Goal: Navigation & Orientation: Find specific page/section

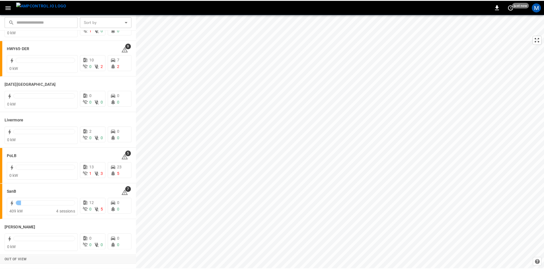
scroll to position [86, 0]
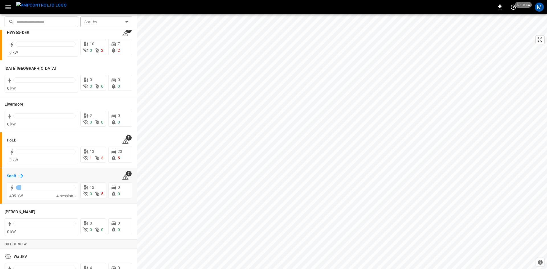
click at [11, 175] on h6 "SanB" at bounding box center [11, 176] width 9 height 6
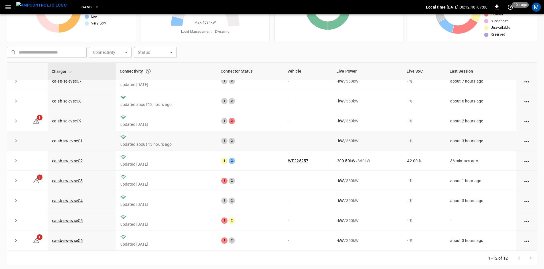
scroll to position [55, 0]
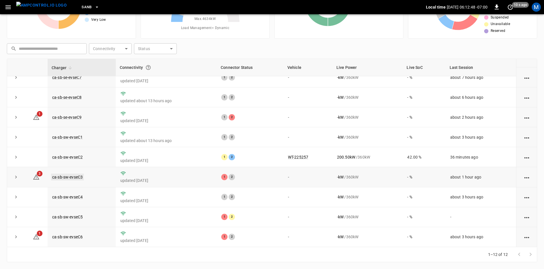
click at [78, 175] on link "ca-sb-sw-evseC3" at bounding box center [67, 177] width 33 height 7
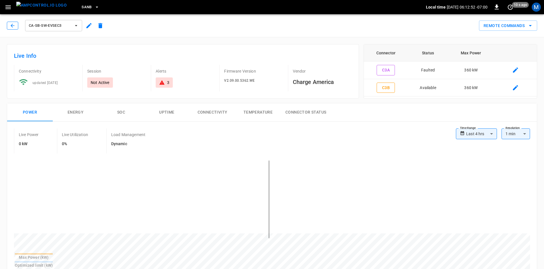
click at [14, 27] on icon "button" at bounding box center [13, 26] width 6 height 6
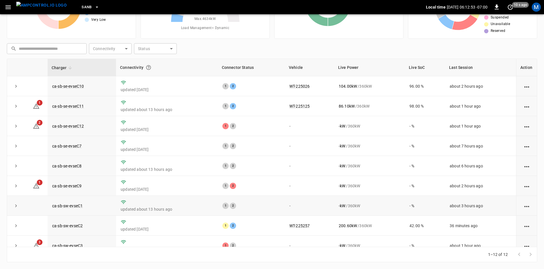
scroll to position [72, 0]
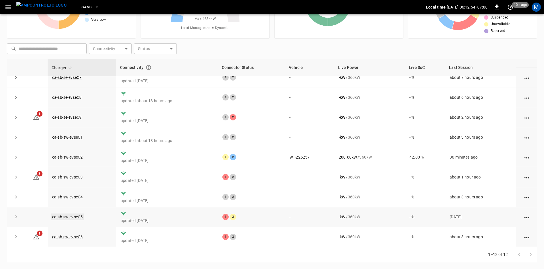
click at [68, 215] on link "ca-sb-sw-evseC5" at bounding box center [67, 217] width 33 height 7
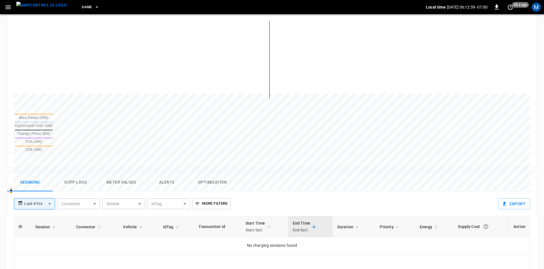
scroll to position [143, 0]
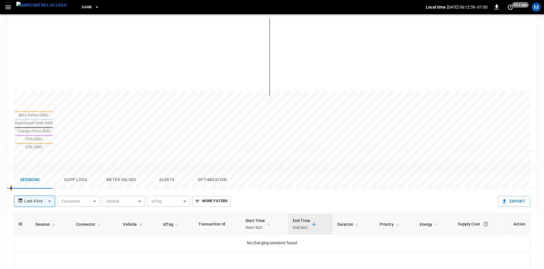
click at [44, 177] on body "**********" at bounding box center [272, 140] width 544 height 567
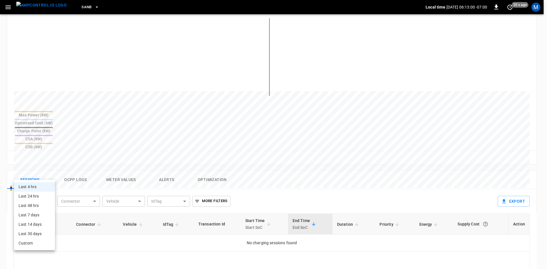
click at [44, 199] on li "Last 24 hrs" at bounding box center [34, 196] width 41 height 9
type input "**********"
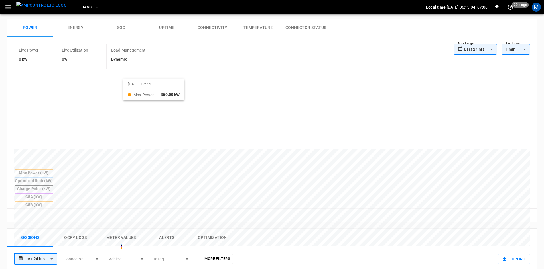
scroll to position [0, 0]
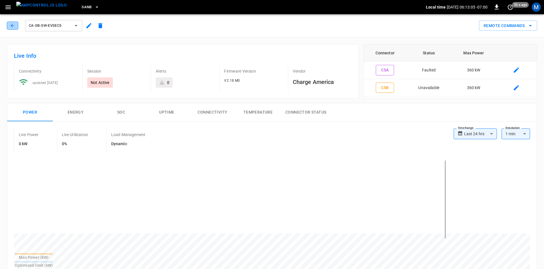
click at [12, 25] on icon "button" at bounding box center [13, 26] width 6 height 6
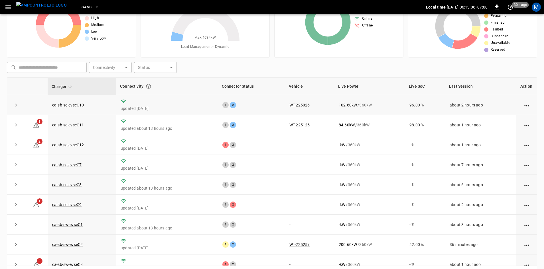
scroll to position [27, 0]
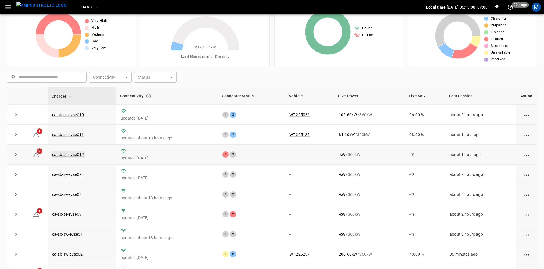
click at [81, 156] on link "ca-sb-se-evseC12" at bounding box center [68, 154] width 34 height 7
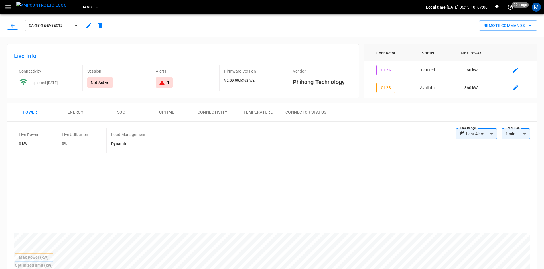
click at [9, 27] on button "button" at bounding box center [12, 26] width 11 height 8
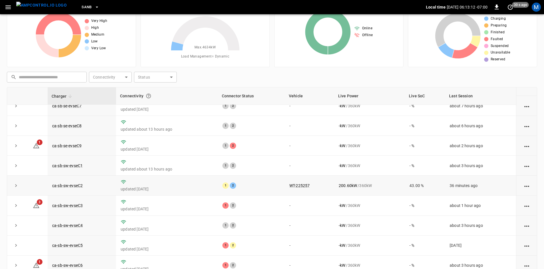
scroll to position [55, 0]
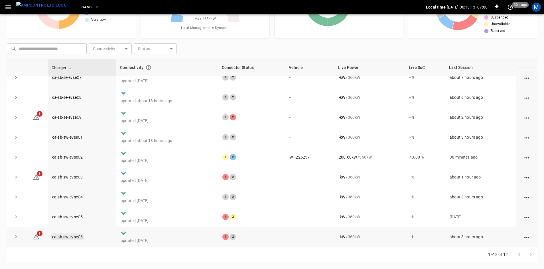
click at [64, 239] on link "ca-sb-sw-evseC6" at bounding box center [67, 237] width 33 height 7
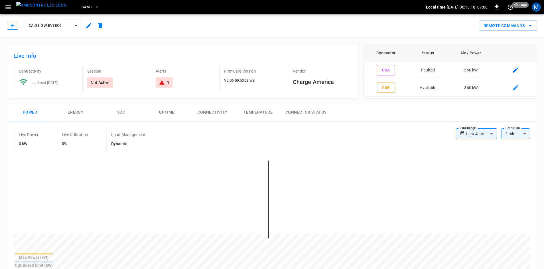
click at [12, 27] on icon "button" at bounding box center [13, 26] width 4 height 4
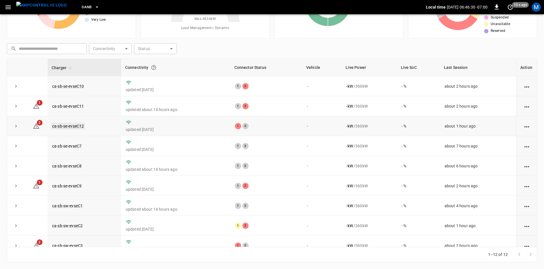
click at [78, 126] on link "ca-sb-se-evseC12" at bounding box center [68, 126] width 34 height 7
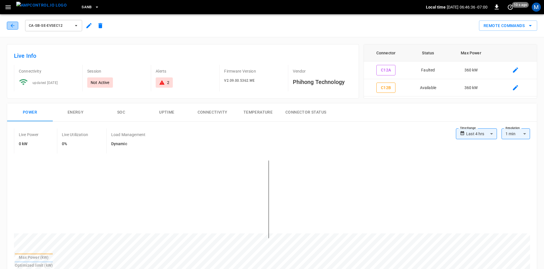
click at [15, 24] on button "button" at bounding box center [12, 26] width 11 height 8
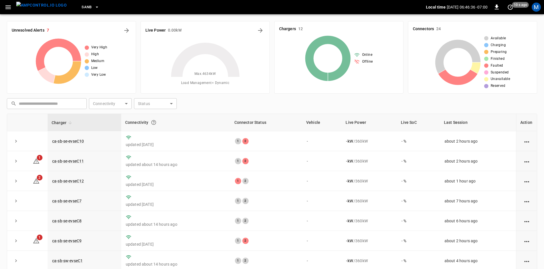
scroll to position [55, 0]
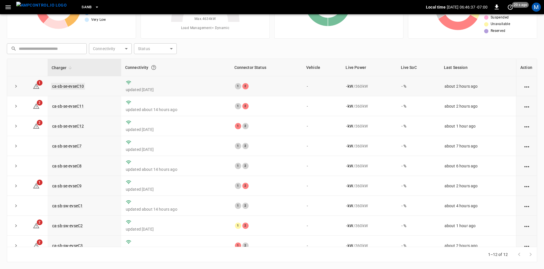
click at [79, 87] on link "ca-sb-se-evseC10" at bounding box center [68, 86] width 34 height 7
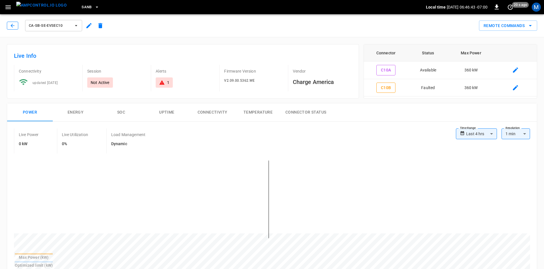
click at [7, 26] on button "button" at bounding box center [12, 26] width 11 height 8
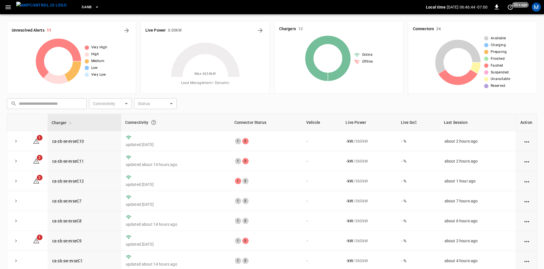
scroll to position [55, 0]
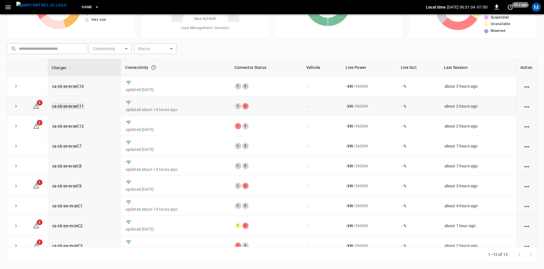
click at [67, 108] on link "ca-sb-se-evseC11" at bounding box center [68, 106] width 34 height 7
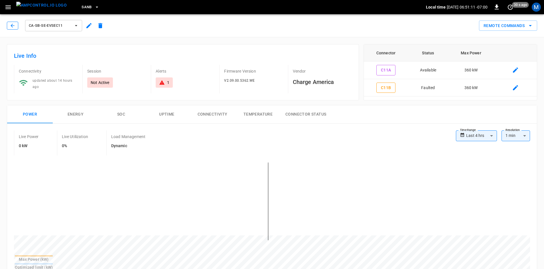
click at [17, 25] on button "button" at bounding box center [12, 26] width 11 height 8
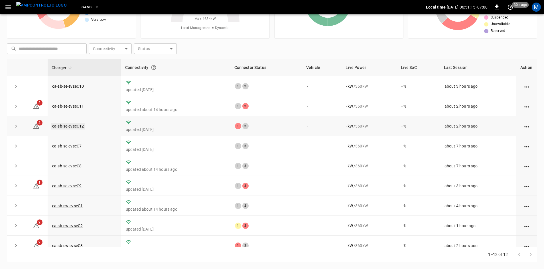
click at [79, 128] on link "ca-sb-se-evseC12" at bounding box center [68, 126] width 34 height 7
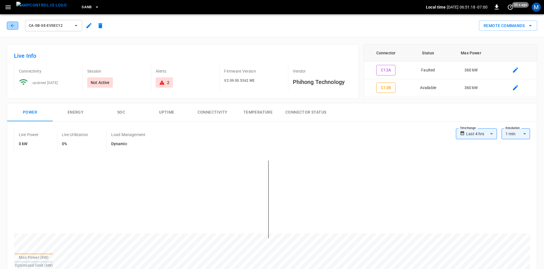
click at [14, 28] on icon "button" at bounding box center [13, 26] width 6 height 6
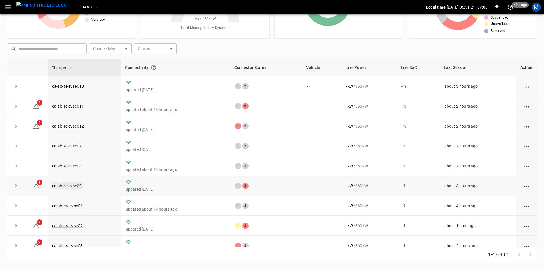
click at [71, 186] on link "ca-sb-se-evseC9" at bounding box center [67, 186] width 32 height 7
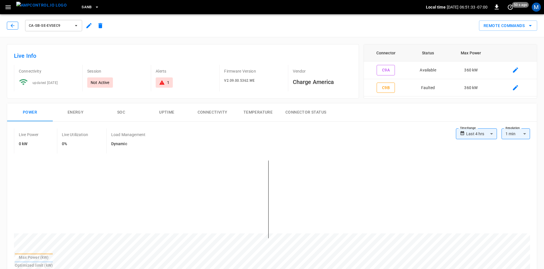
click at [12, 29] on button "button" at bounding box center [12, 26] width 11 height 8
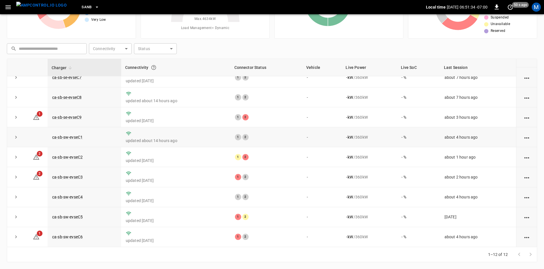
scroll to position [72, 0]
click at [62, 155] on link "ca-sb-sw-evseC2" at bounding box center [67, 157] width 33 height 7
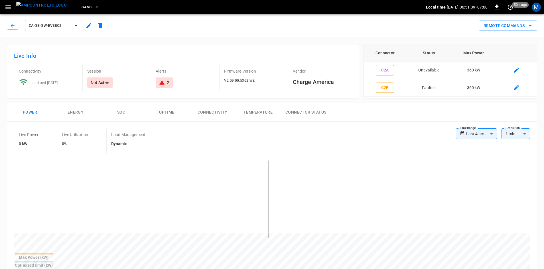
click at [17, 20] on div "ca-sb-sw-evseC2" at bounding box center [56, 25] width 102 height 16
click at [15, 25] on icon "button" at bounding box center [13, 26] width 6 height 6
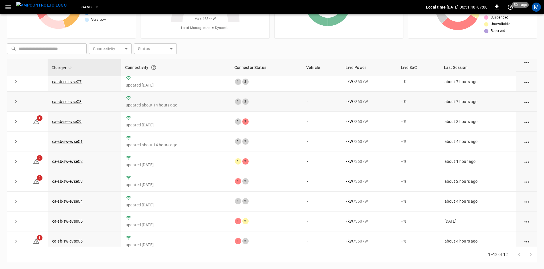
scroll to position [72, 0]
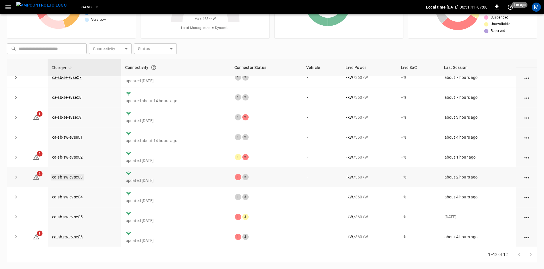
click at [69, 174] on link "ca-sb-sw-evseC3" at bounding box center [67, 177] width 33 height 7
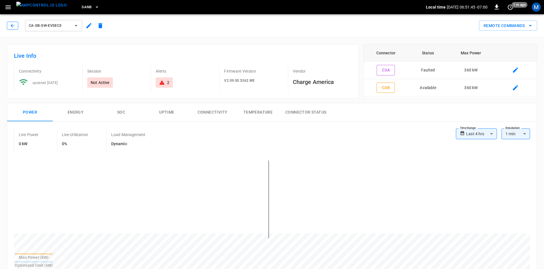
click at [12, 28] on icon "button" at bounding box center [13, 26] width 6 height 6
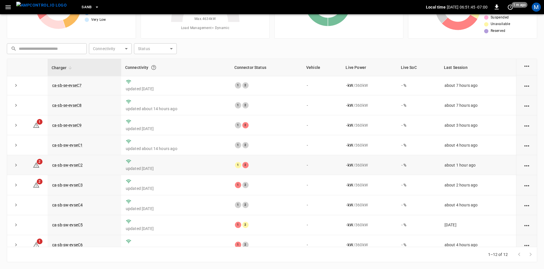
scroll to position [72, 0]
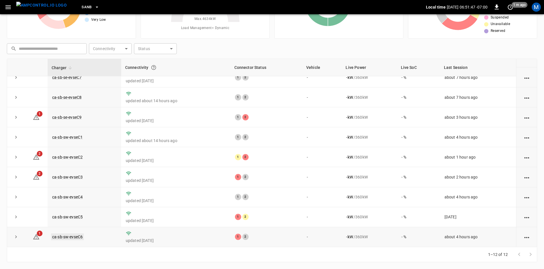
click at [78, 238] on link "ca-sb-sw-evseC6" at bounding box center [67, 237] width 33 height 7
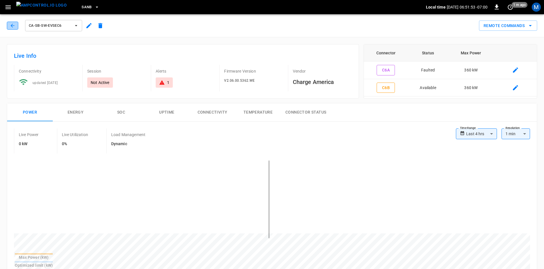
click at [15, 26] on icon "button" at bounding box center [13, 26] width 6 height 6
